Goal: Navigation & Orientation: Find specific page/section

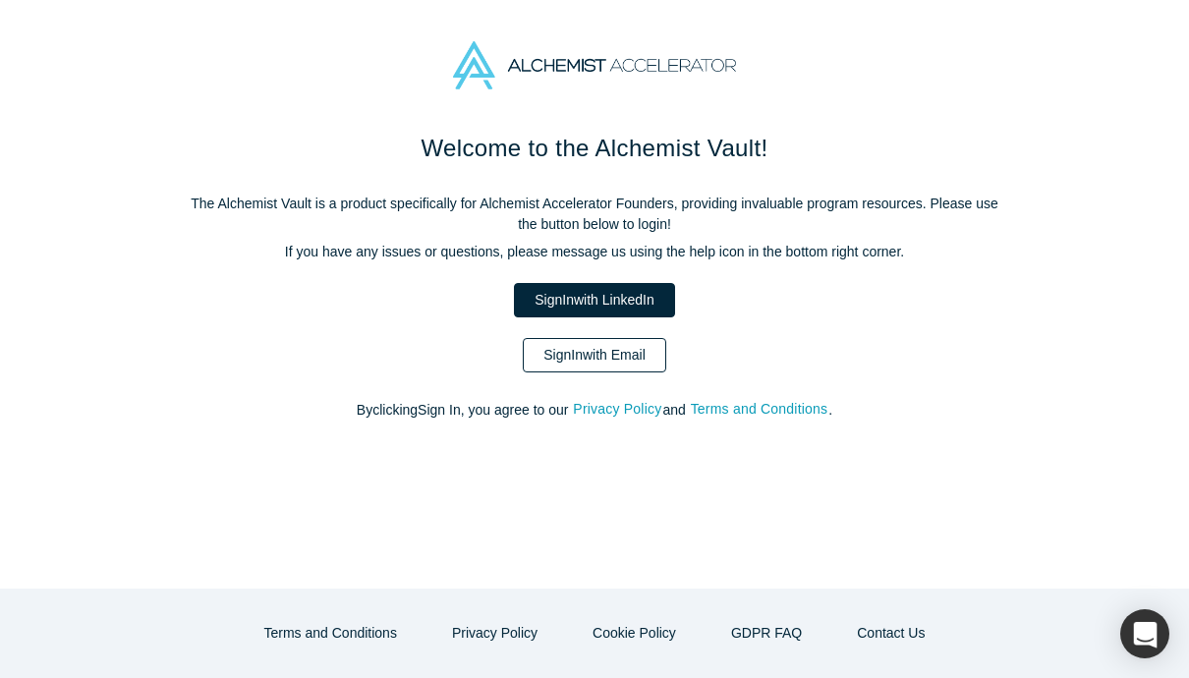
click at [619, 366] on link "Sign In with Email" at bounding box center [594, 355] width 143 height 34
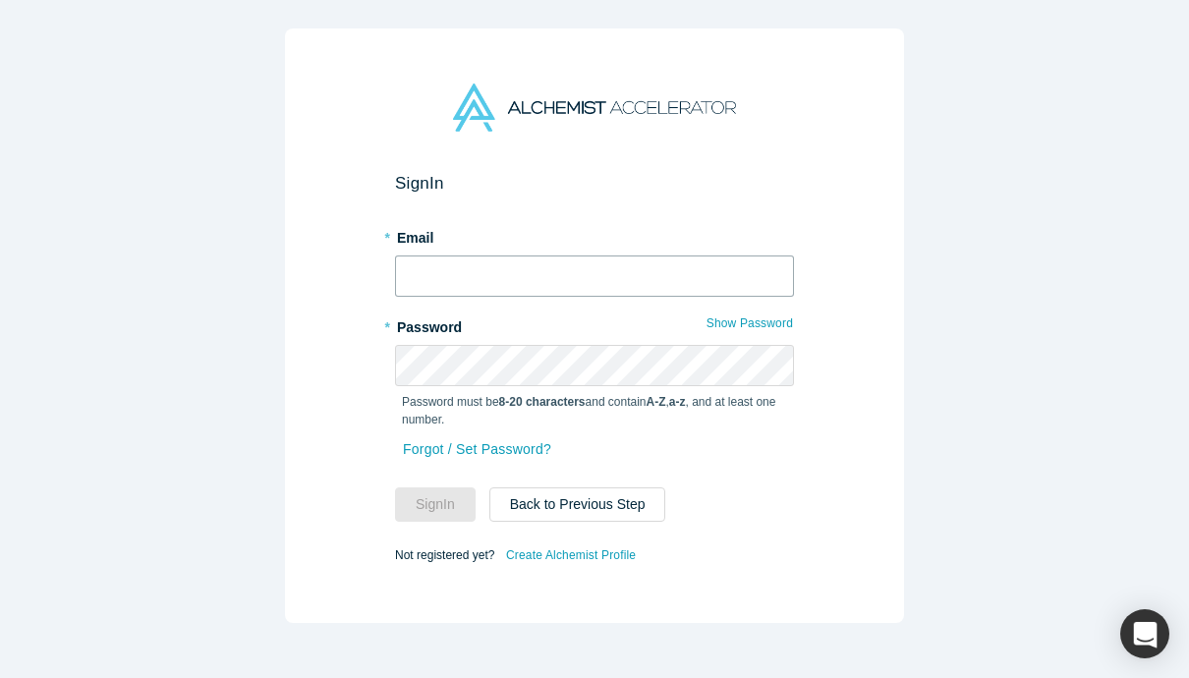
type input "[EMAIL_ADDRESS][DOMAIN_NAME]"
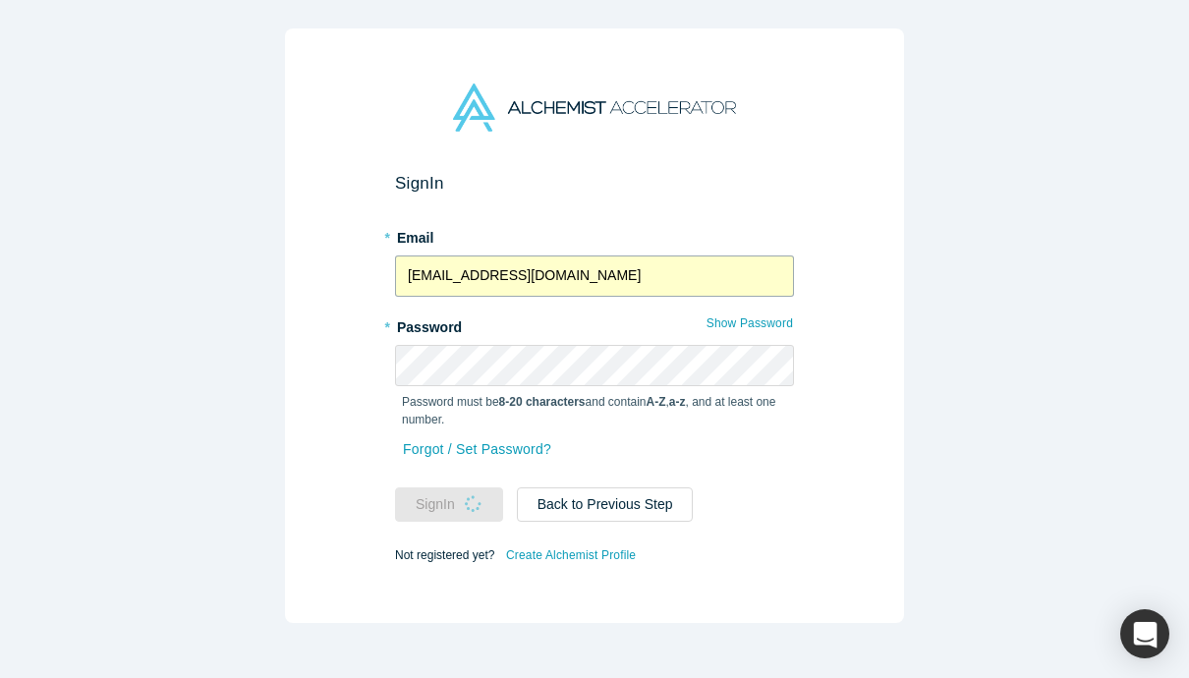
click at [597, 283] on input "[EMAIL_ADDRESS][DOMAIN_NAME]" at bounding box center [594, 276] width 399 height 41
click at [856, 459] on div "Sign In * Email [EMAIL_ADDRESS][DOMAIN_NAME] * Password Show Password Password …" at bounding box center [594, 326] width 619 height 595
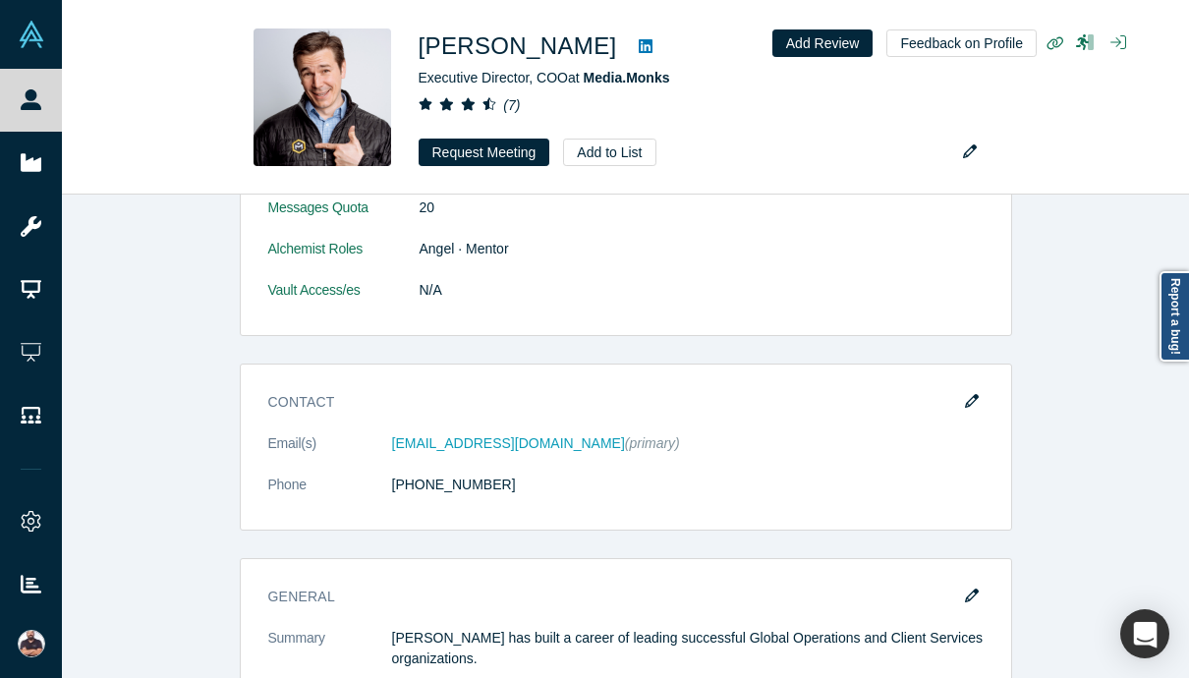
scroll to position [1761, 0]
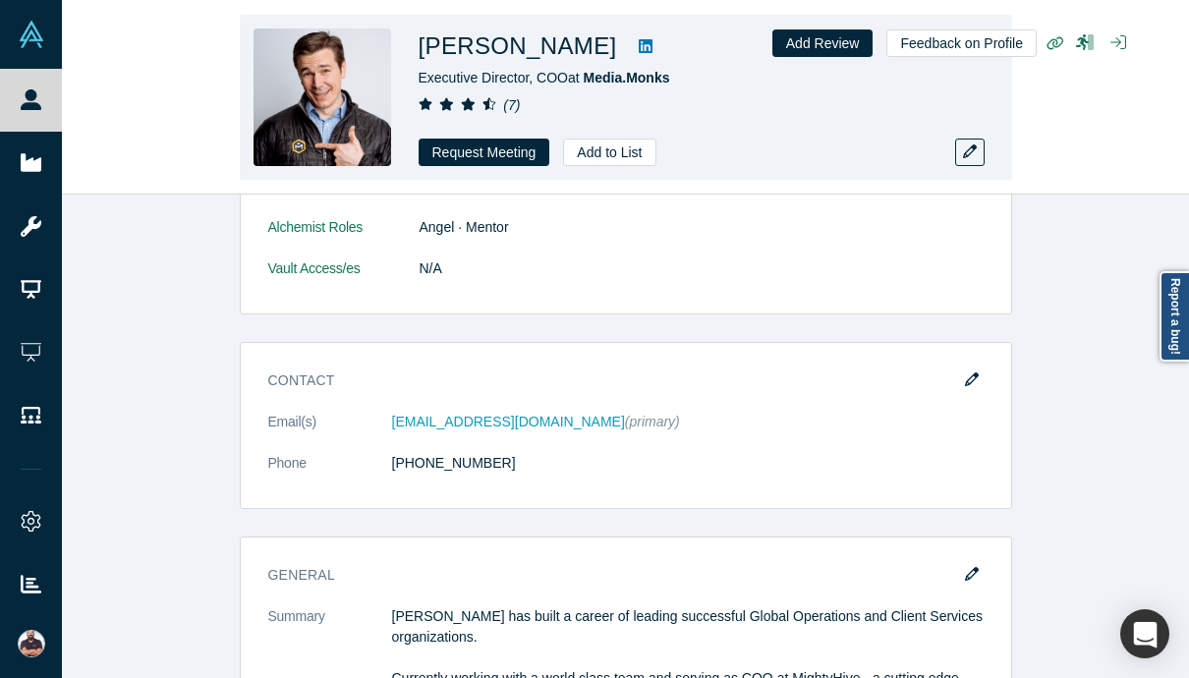
drag, startPoint x: 515, startPoint y: 421, endPoint x: 852, endPoint y: 0, distance: 539.0
click at [0, 0] on div "People Startups Resources Demo Day AX Demo Day Registrants Settings Dashboard E…" at bounding box center [594, 339] width 1189 height 678
